Goal: Task Accomplishment & Management: Use online tool/utility

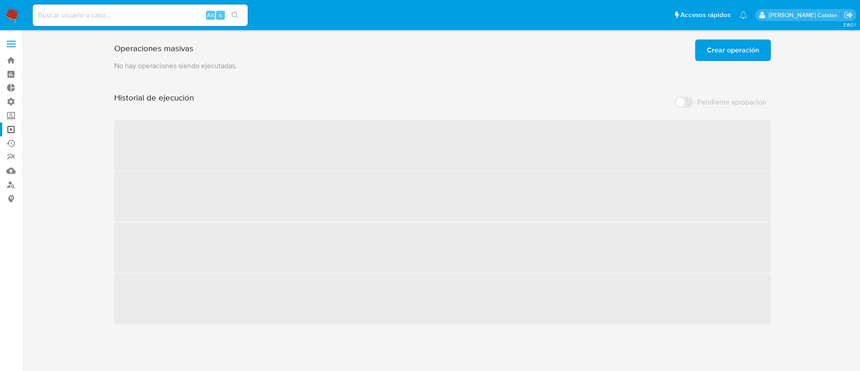
click at [124, 18] on input at bounding box center [140, 15] width 215 height 12
paste input "1517206607"
type input "1517206607"
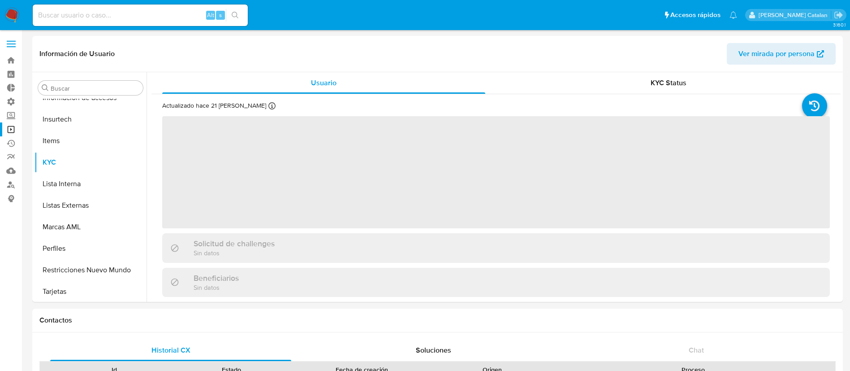
scroll to position [422, 0]
select select "10"
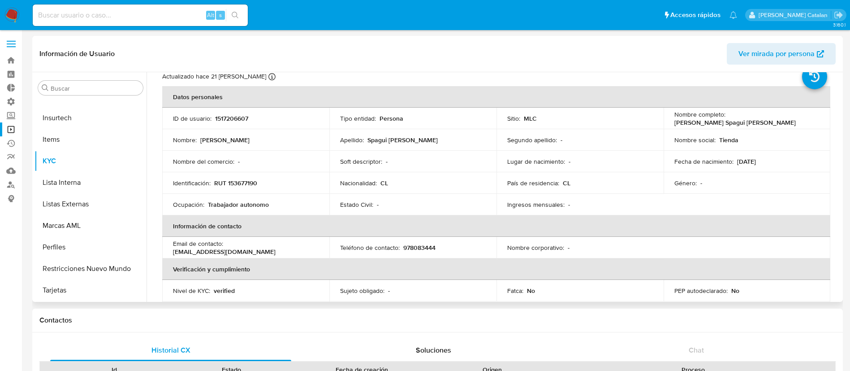
scroll to position [0, 0]
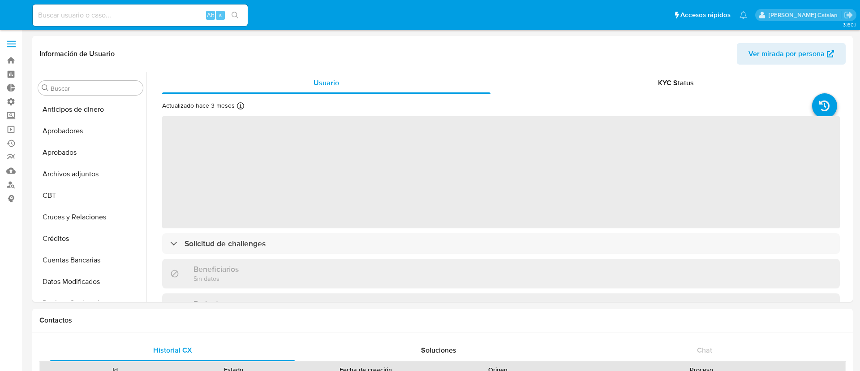
select select "10"
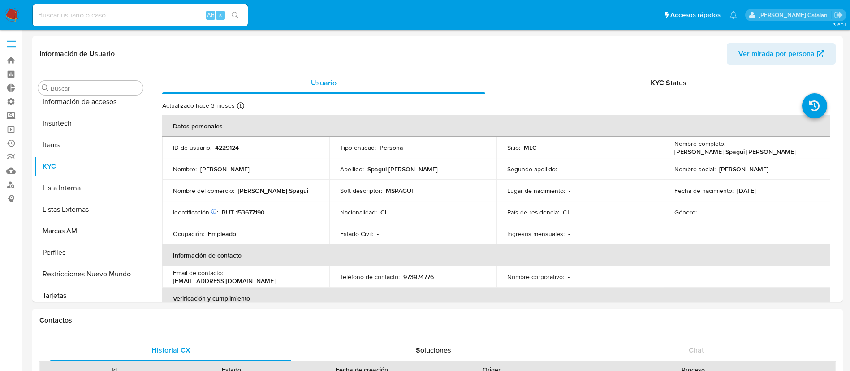
scroll to position [422, 0]
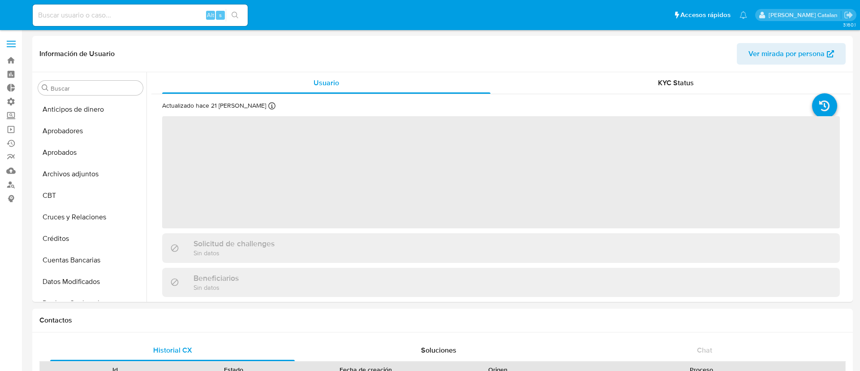
select select "10"
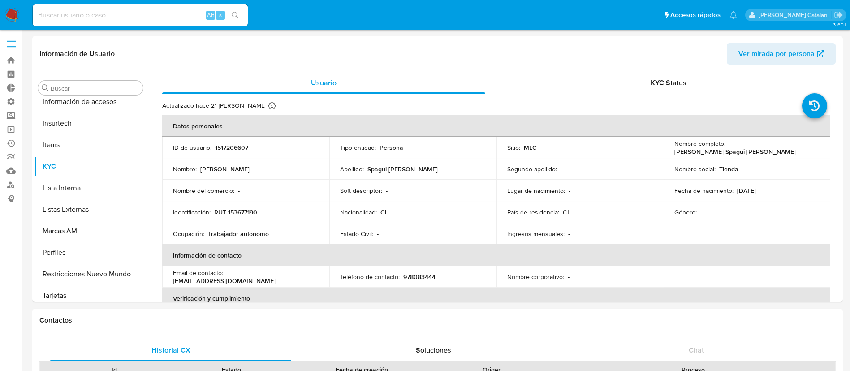
scroll to position [422, 0]
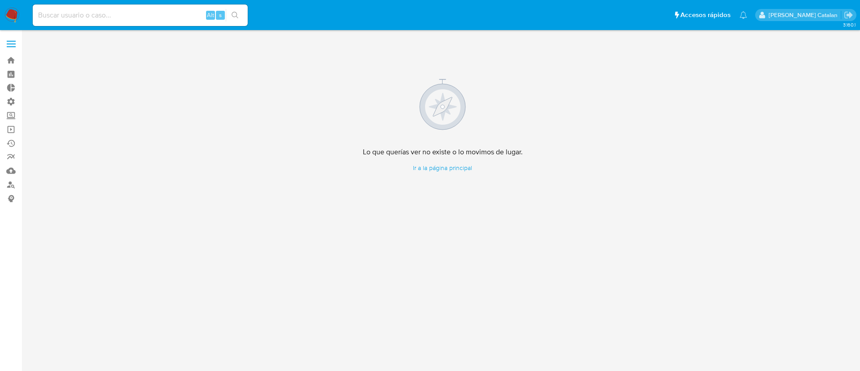
click at [99, 20] on input at bounding box center [140, 15] width 215 height 12
paste input "eGjDIOHSWWhWIMtbCCPvMiYg"
type input "eGjDIOHSWWhWIMtbCCPvMiYg"
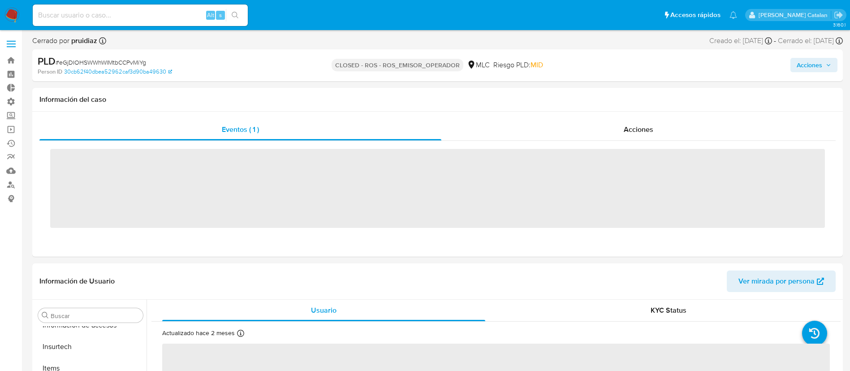
scroll to position [422, 0]
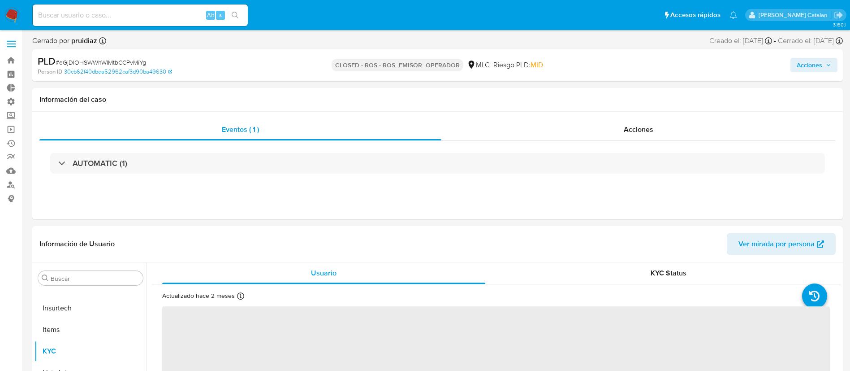
select select "10"
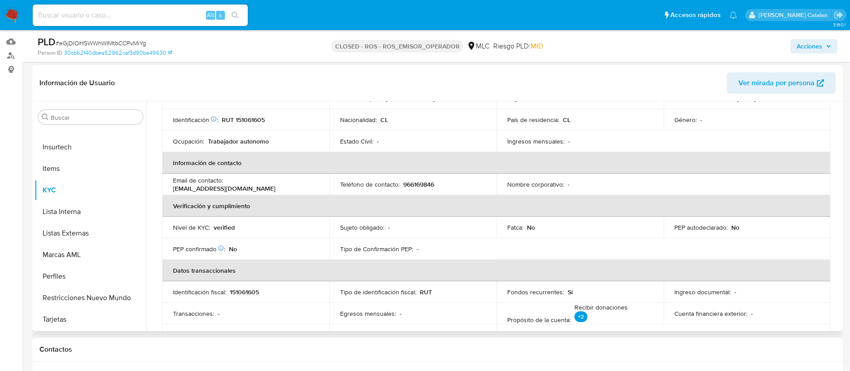
scroll to position [0, 0]
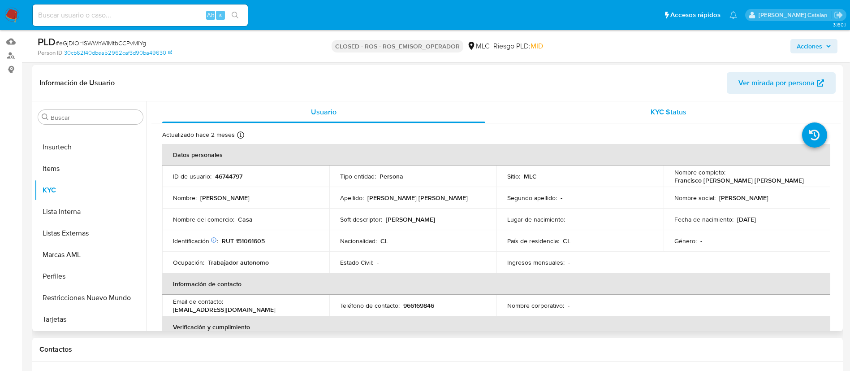
click at [619, 119] on div "KYC Status" at bounding box center [668, 112] width 323 height 22
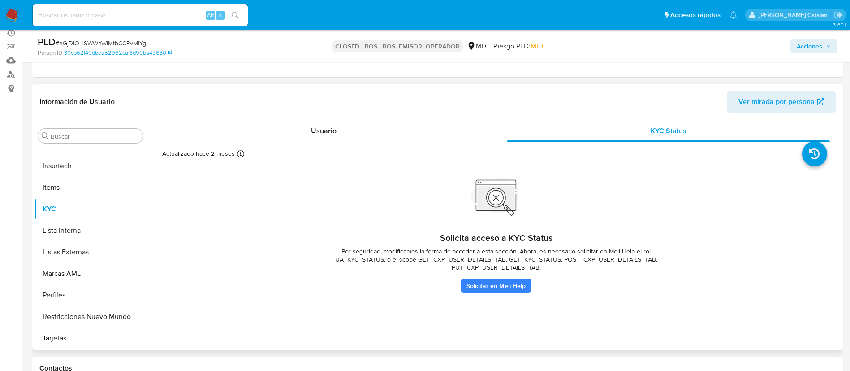
scroll to position [109, 0]
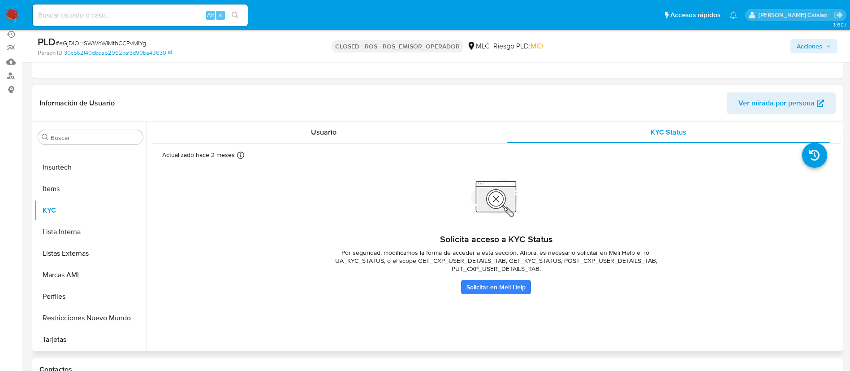
drag, startPoint x: 408, startPoint y: 258, endPoint x: 607, endPoint y: 283, distance: 201.0
click at [607, 283] on div "Solicita acceso a KYC Status Por seguridad, modificamos la forma de acceder a e…" at bounding box center [496, 240] width 358 height 107
drag, startPoint x: 623, startPoint y: 253, endPoint x: 671, endPoint y: 252, distance: 47.5
click at [671, 252] on span "Por seguridad, modificamos la forma de acceder a esta sección. Ahora, es necesa…" at bounding box center [496, 260] width 358 height 24
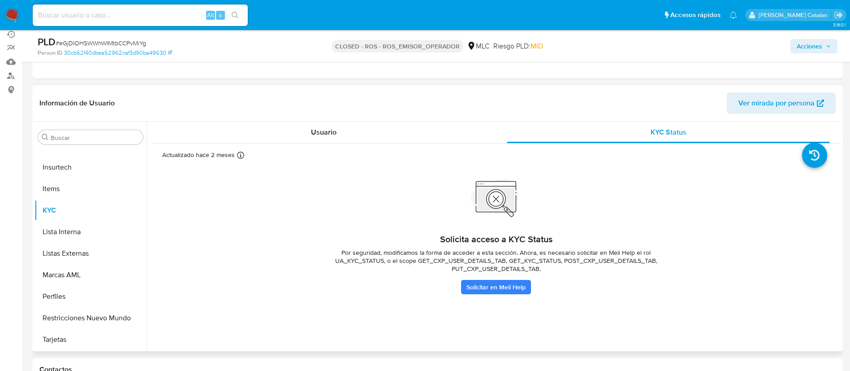
click at [418, 249] on span "Por seguridad, modificamos la forma de acceder a esta sección. Ahora, es necesa…" at bounding box center [496, 260] width 358 height 24
drag, startPoint x: 477, startPoint y: 259, endPoint x: 532, endPoint y: 260, distance: 55.1
click at [532, 260] on span "Por seguridad, modificamos la forma de acceder a esta sección. Ahora, es necesa…" at bounding box center [496, 260] width 358 height 24
click at [513, 288] on link "Solicitar en Meli Help" at bounding box center [496, 287] width 70 height 14
drag, startPoint x: 391, startPoint y: 259, endPoint x: 459, endPoint y: 259, distance: 67.7
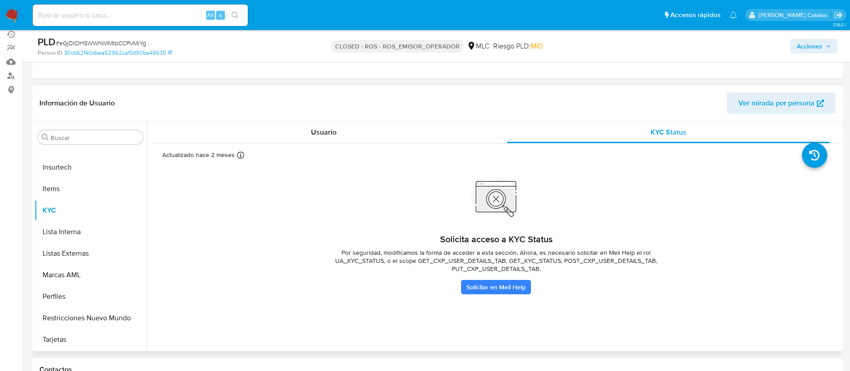
click at [459, 259] on span "Por seguridad, modificamos la forma de acceder a esta sección. Ahora, es necesa…" at bounding box center [496, 260] width 358 height 24
drag, startPoint x: 625, startPoint y: 250, endPoint x: 672, endPoint y: 254, distance: 47.2
click at [672, 254] on span "Por seguridad, modificamos la forma de acceder a esta sección. Ahora, es necesa…" at bounding box center [496, 260] width 358 height 24
click at [672, 252] on div "Solicita acceso a KYC Status Por seguridad, modificamos la forma de acceder a e…" at bounding box center [496, 240] width 668 height 107
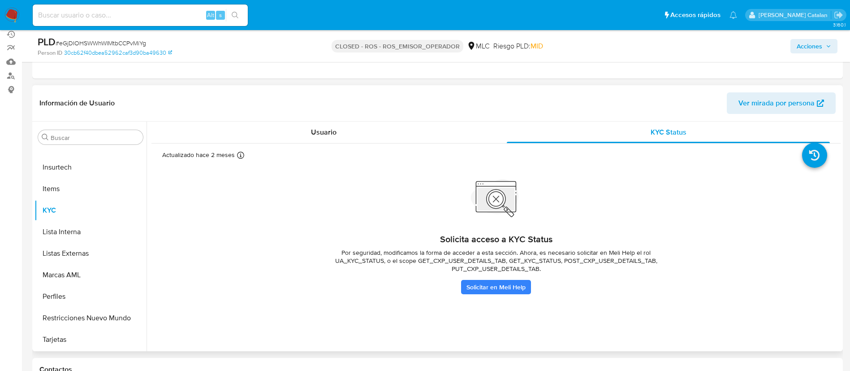
drag, startPoint x: 623, startPoint y: 254, endPoint x: 671, endPoint y: 254, distance: 47.9
click at [671, 254] on span "Por seguridad, modificamos la forma de acceder a esta sección. Ahora, es necesa…" at bounding box center [496, 260] width 358 height 24
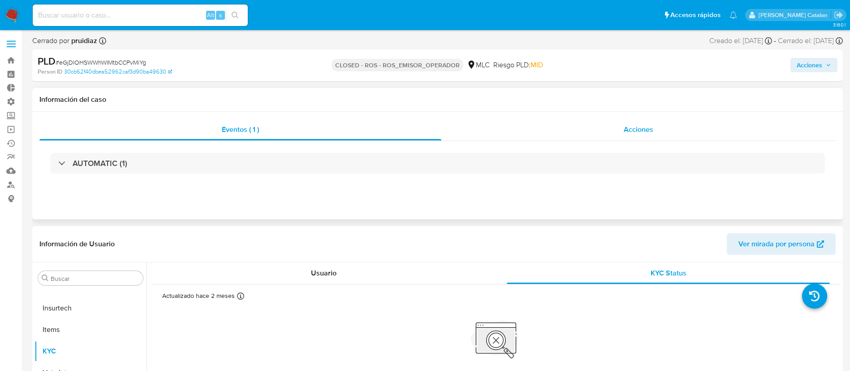
click at [592, 134] on div "Acciones" at bounding box center [638, 130] width 394 height 22
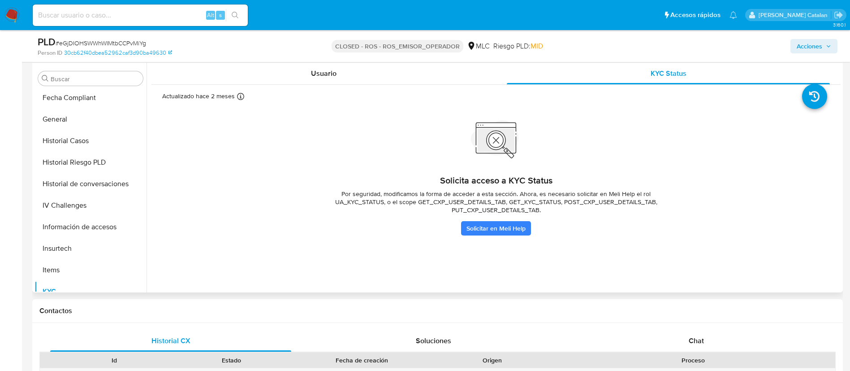
scroll to position [274, 0]
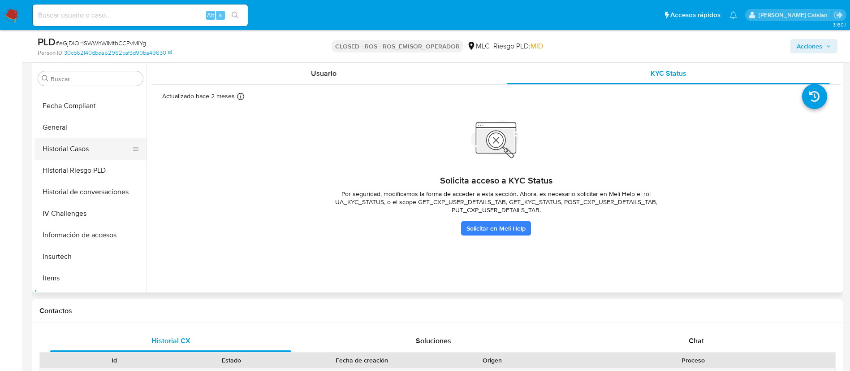
click at [60, 150] on button "Historial Casos" at bounding box center [86, 149] width 105 height 22
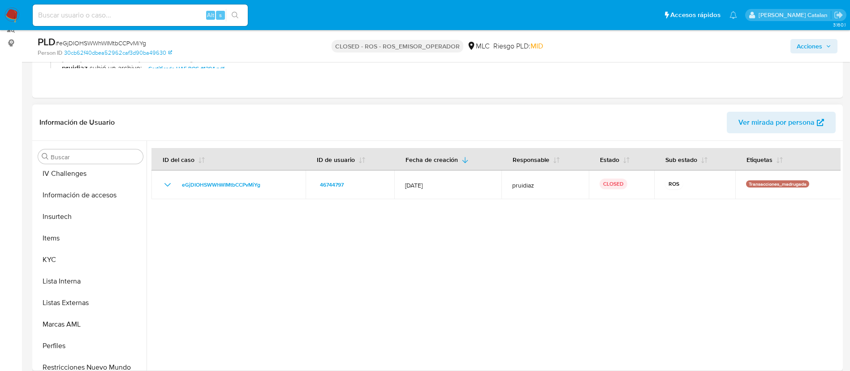
scroll to position [392, 0]
click at [53, 259] on button "KYC" at bounding box center [90, 259] width 112 height 22
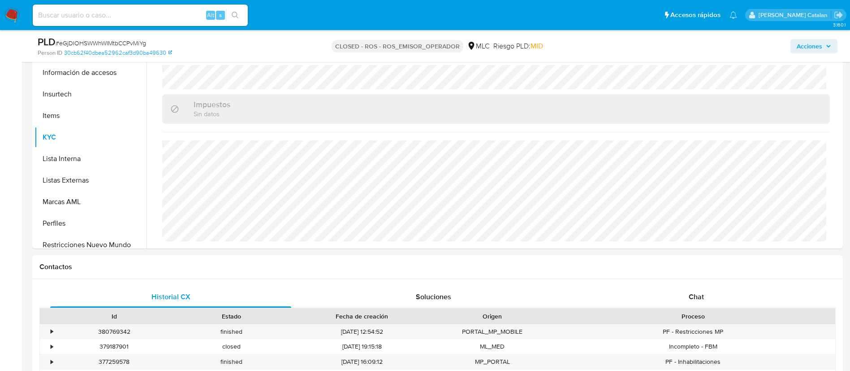
scroll to position [203, 0]
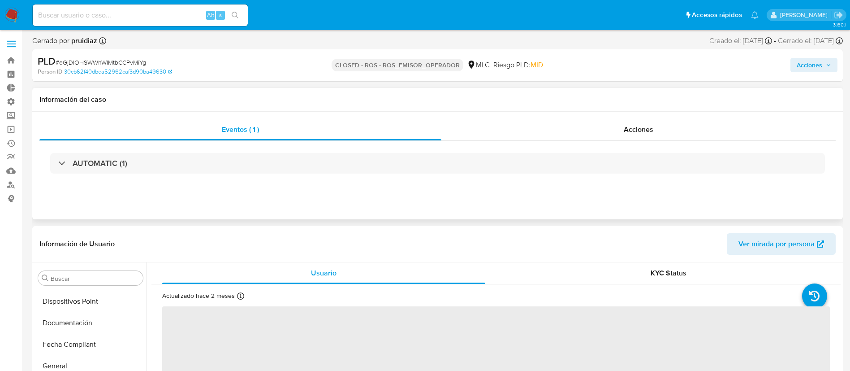
select select "10"
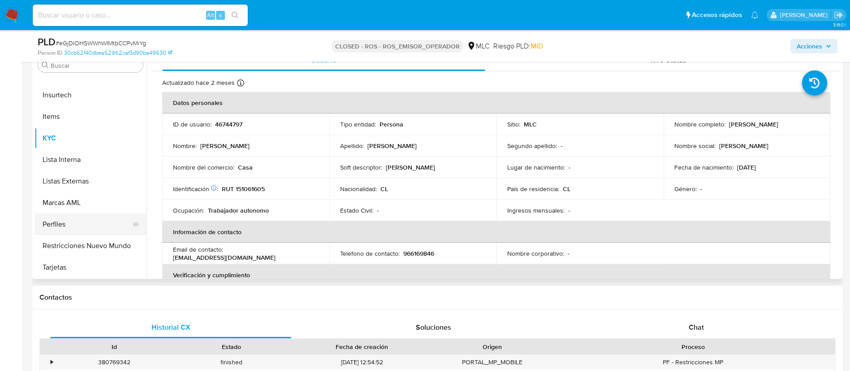
scroll to position [189, 0]
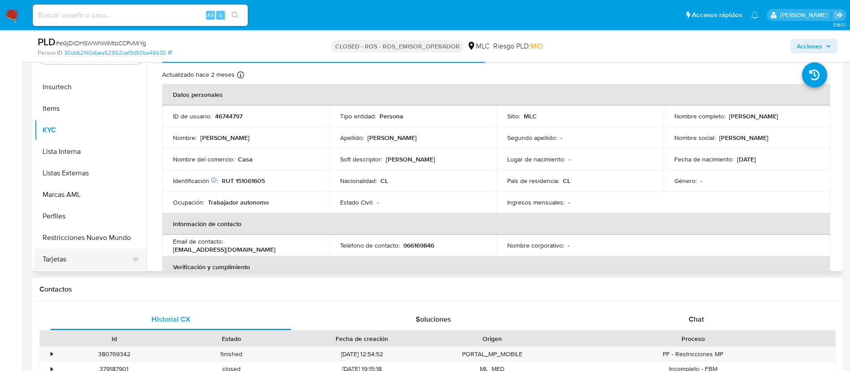
click at [59, 250] on button "Tarjetas" at bounding box center [86, 259] width 105 height 22
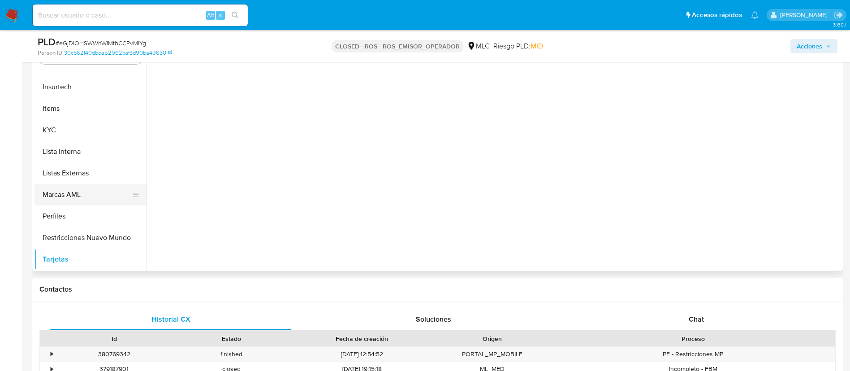
click at [60, 203] on button "Marcas AML" at bounding box center [86, 195] width 105 height 22
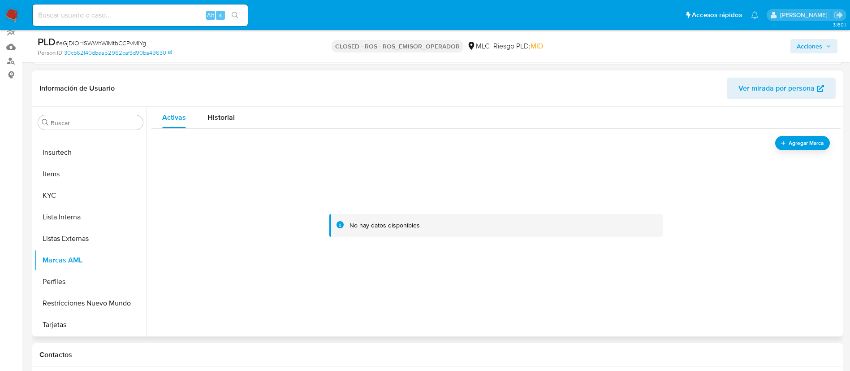
scroll to position [129, 0]
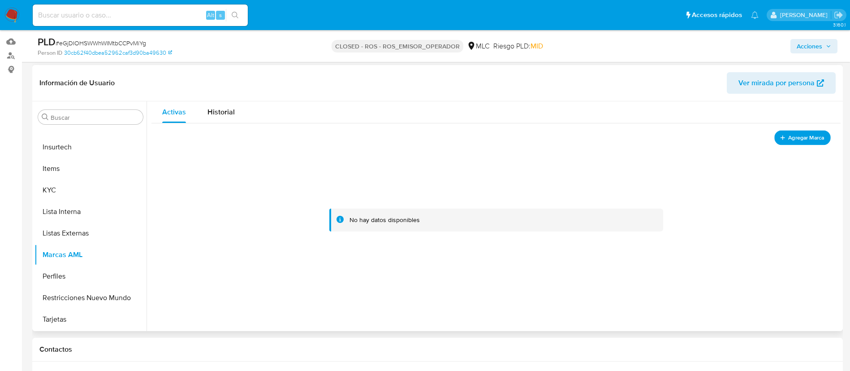
click at [789, 138] on span "Agregar Marca" at bounding box center [806, 137] width 36 height 11
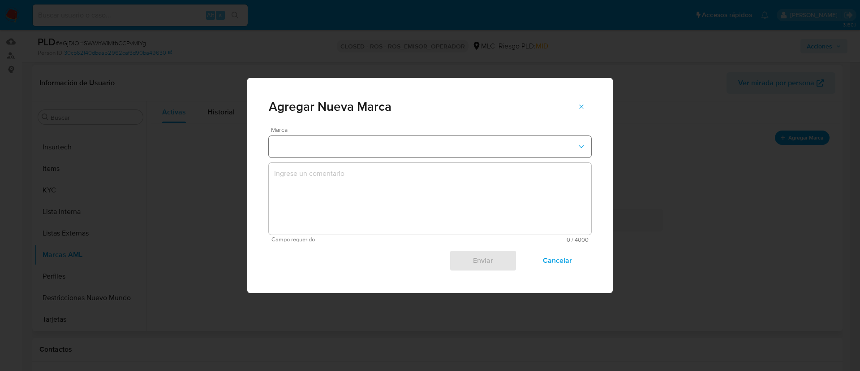
click at [404, 146] on button "marks-modal" at bounding box center [430, 147] width 323 height 22
drag, startPoint x: 389, startPoint y: 171, endPoint x: 384, endPoint y: 208, distance: 37.5
click at [389, 171] on div "REPORTED" at bounding box center [427, 167] width 306 height 22
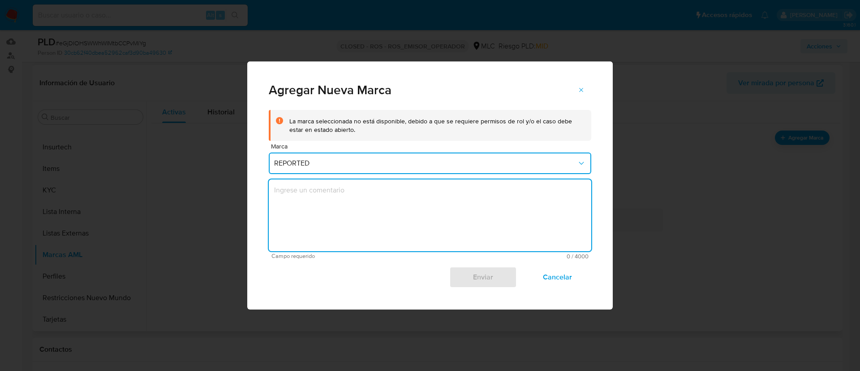
click at [412, 223] on textarea "marks-modal" at bounding box center [430, 215] width 323 height 72
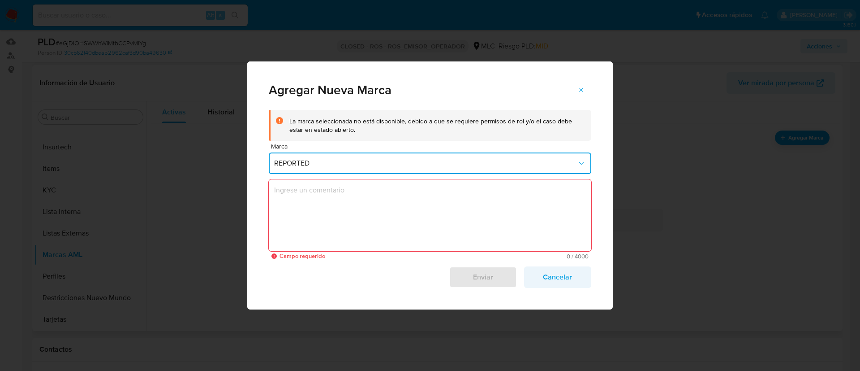
click at [551, 284] on span "Cancelar" at bounding box center [558, 277] width 44 height 20
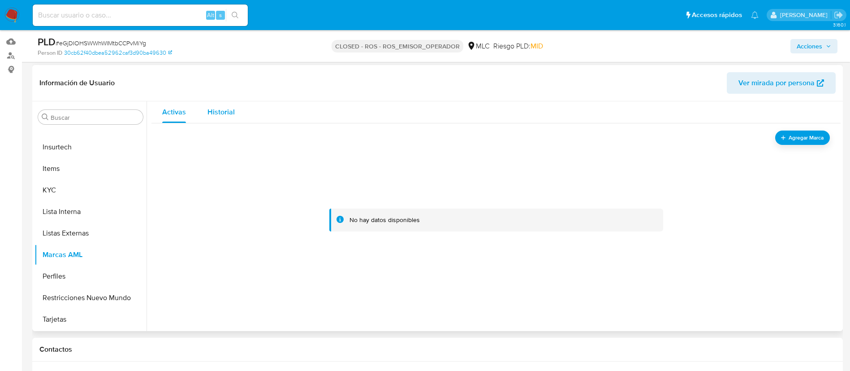
click at [216, 116] on span "Historial" at bounding box center [220, 112] width 27 height 10
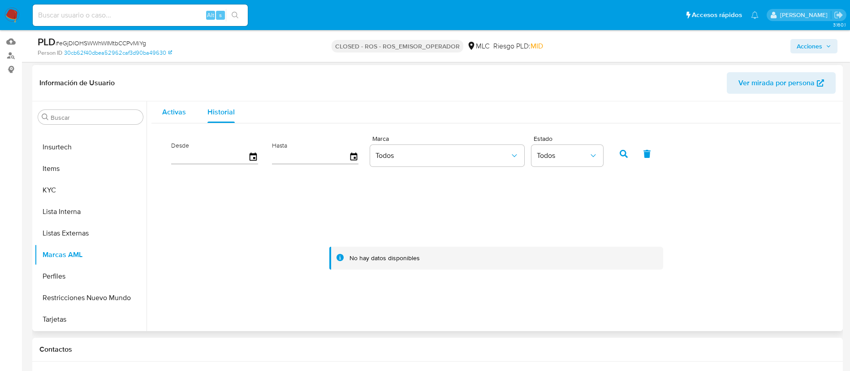
click at [181, 111] on span "Activas" at bounding box center [174, 112] width 24 height 10
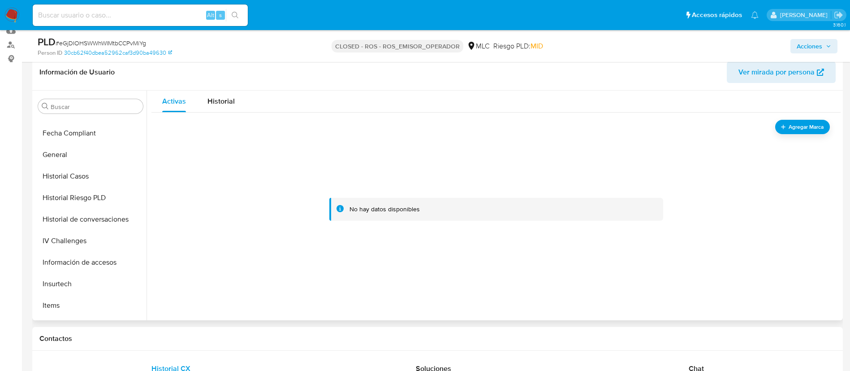
scroll to position [276, 0]
click at [73, 181] on button "Historial Casos" at bounding box center [86, 174] width 105 height 22
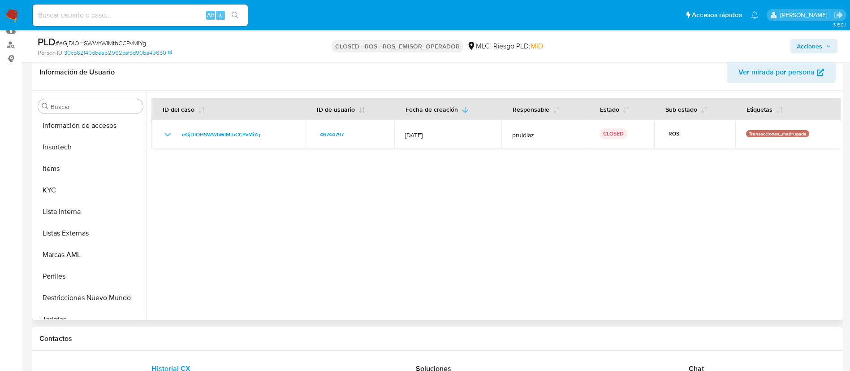
scroll to position [422, 0]
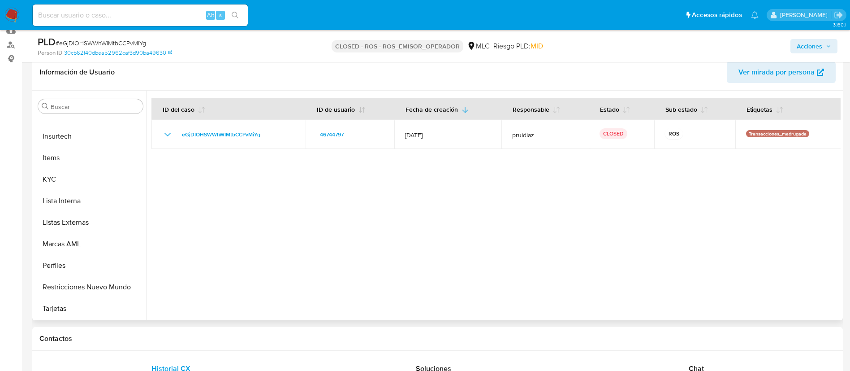
click at [273, 254] on div at bounding box center [494, 205] width 694 height 229
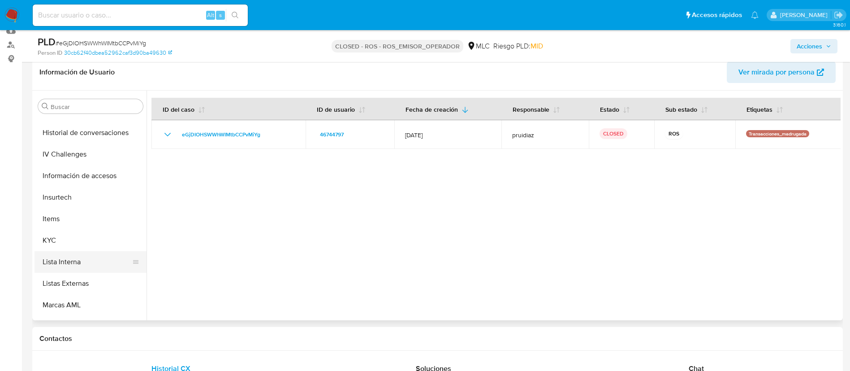
scroll to position [337, 0]
click at [78, 258] on button "KYC" at bounding box center [86, 264] width 105 height 22
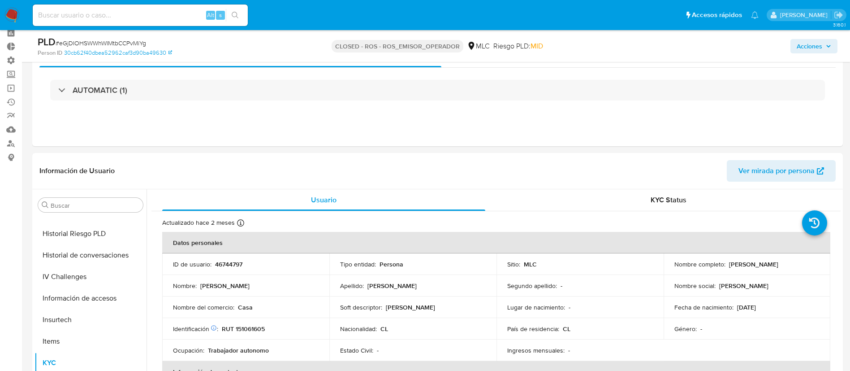
scroll to position [0, 0]
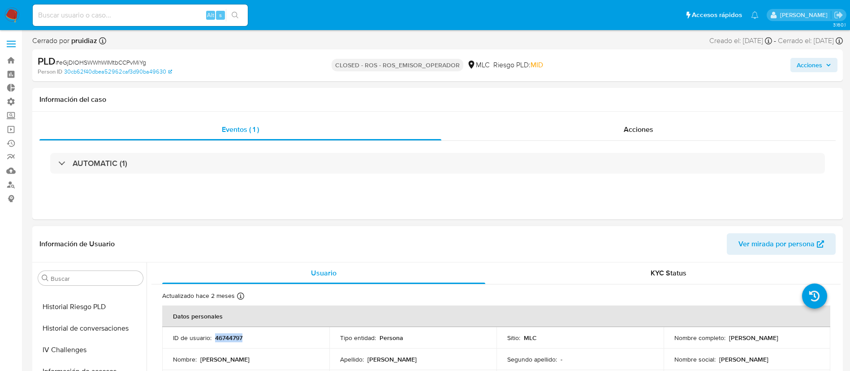
drag, startPoint x: 242, startPoint y: 340, endPoint x: 215, endPoint y: 338, distance: 27.8
click at [215, 338] on p "46744797" at bounding box center [228, 337] width 27 height 8
copy p "46744797"
click at [11, 175] on link "Mulan" at bounding box center [53, 171] width 107 height 14
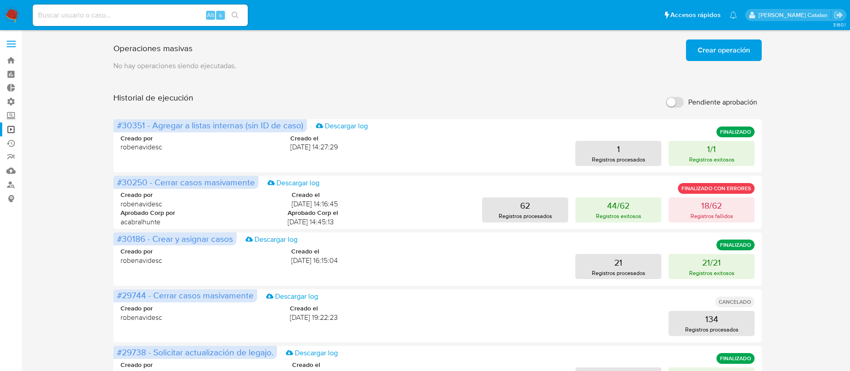
click at [702, 53] on span "Crear operación" at bounding box center [724, 50] width 52 height 20
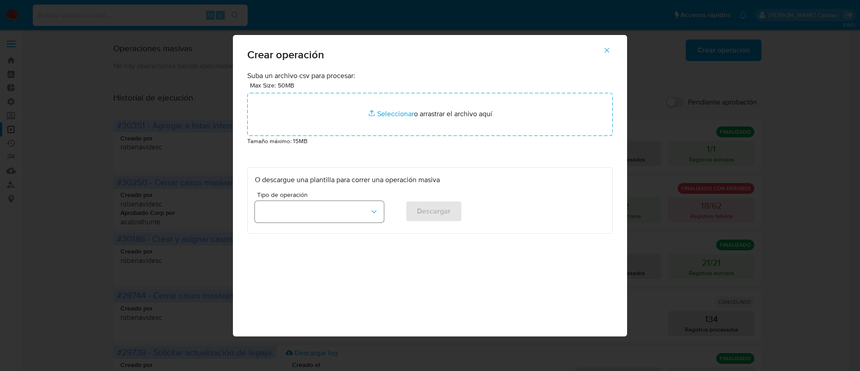
click at [338, 204] on button "button" at bounding box center [319, 212] width 129 height 22
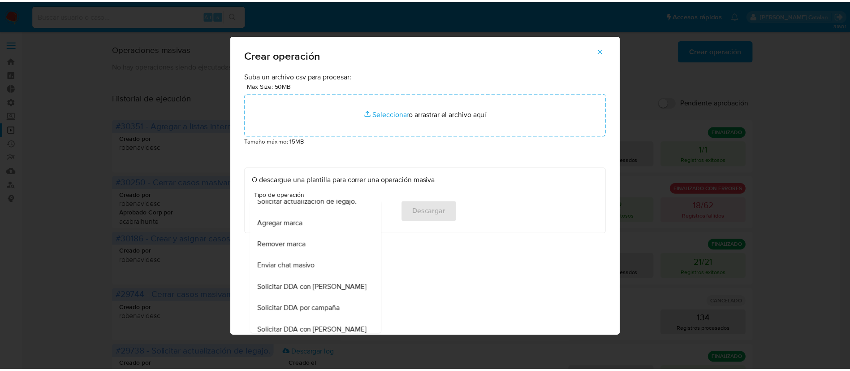
scroll to position [442, 0]
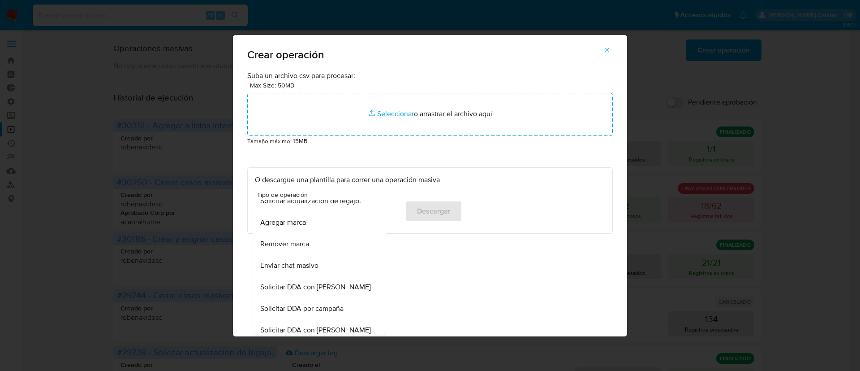
click at [330, 233] on div "Agregar marca" at bounding box center [316, 222] width 113 height 22
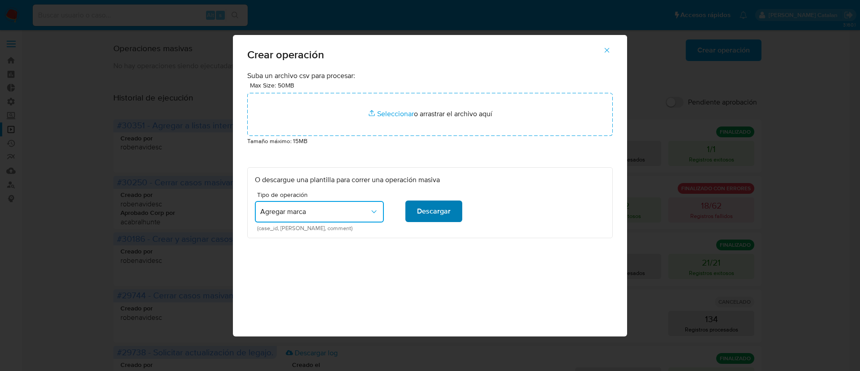
click at [432, 216] on span "Descargar" at bounding box center [434, 211] width 34 height 20
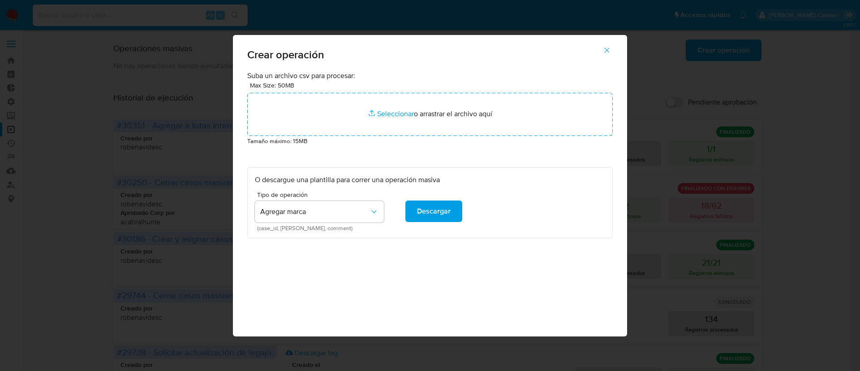
click at [606, 51] on icon "button" at bounding box center [607, 50] width 8 height 8
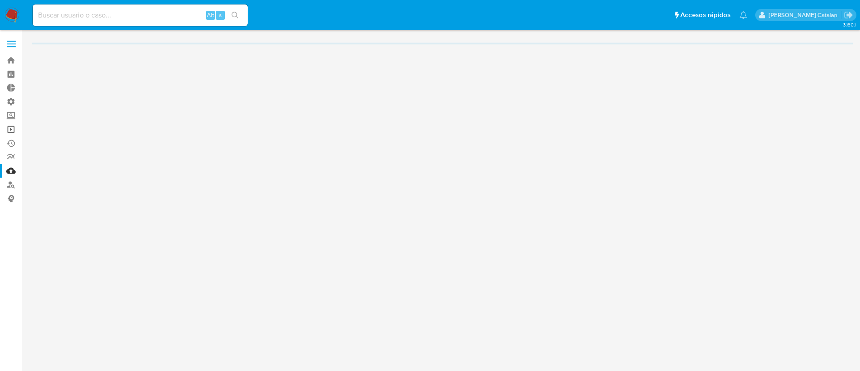
click at [12, 127] on link "Operaciones masivas" at bounding box center [53, 129] width 107 height 14
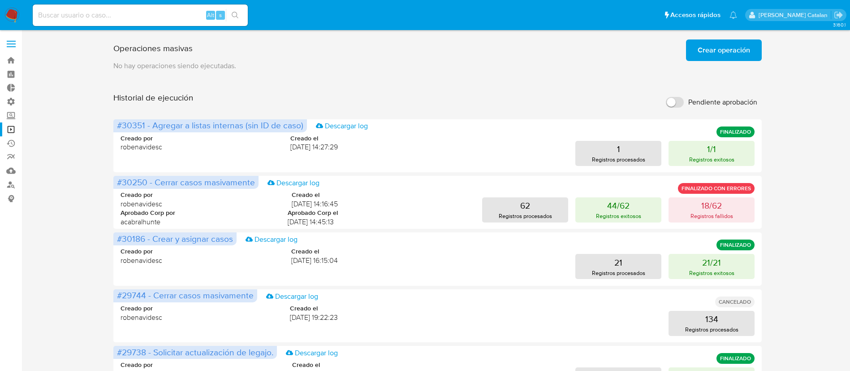
click at [707, 56] on span "Crear operación" at bounding box center [724, 50] width 52 height 20
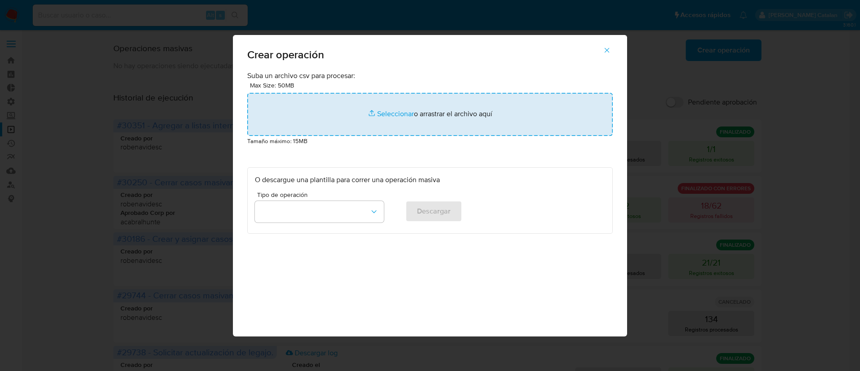
click at [398, 122] on input "file" at bounding box center [430, 114] width 366 height 43
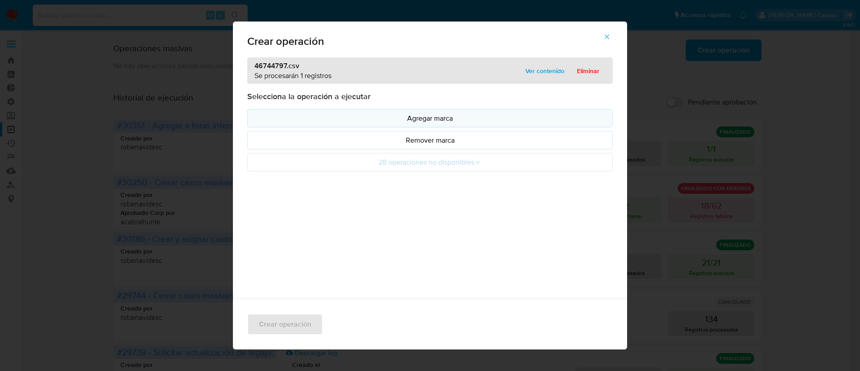
click at [437, 125] on button "Agregar marca" at bounding box center [430, 118] width 366 height 18
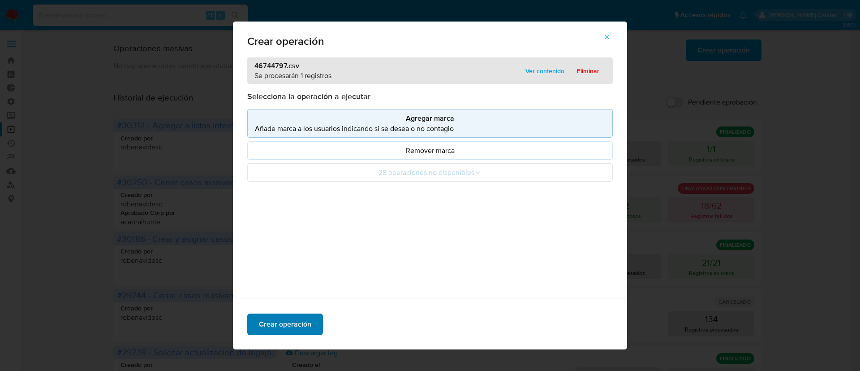
click at [277, 327] on span "Crear operación" at bounding box center [285, 324] width 52 height 20
